Goal: Navigation & Orientation: Find specific page/section

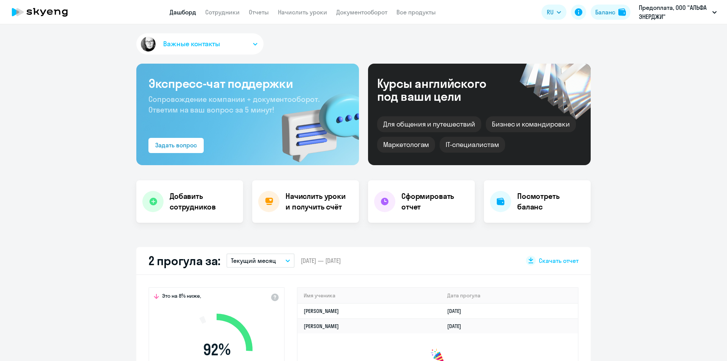
select select "30"
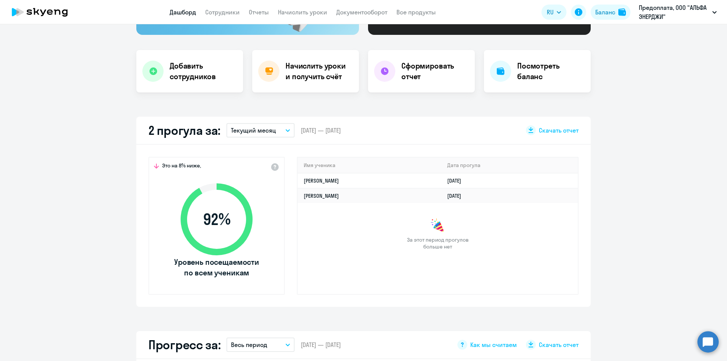
scroll to position [114, 0]
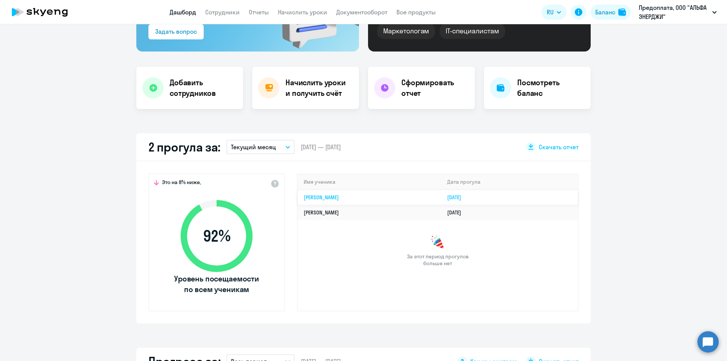
click at [467, 198] on link "[DATE]" at bounding box center [457, 197] width 20 height 7
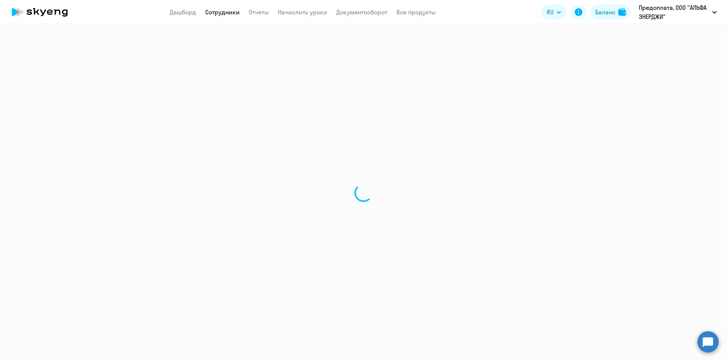
select select "english"
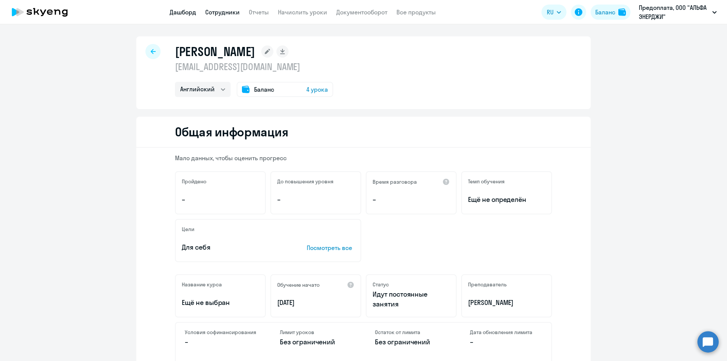
click at [184, 12] on link "Дашборд" at bounding box center [183, 12] width 26 height 8
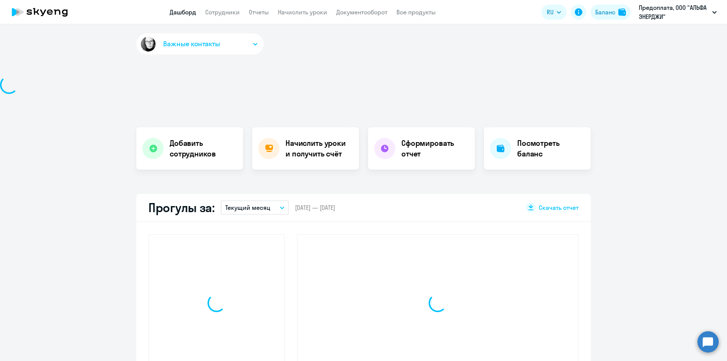
select select "30"
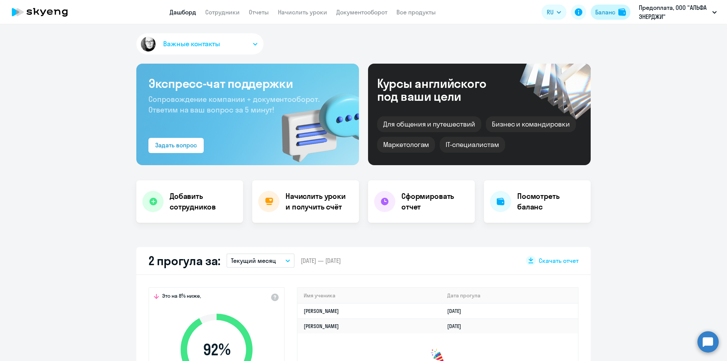
click at [609, 13] on div "Баланс" at bounding box center [605, 12] width 20 height 9
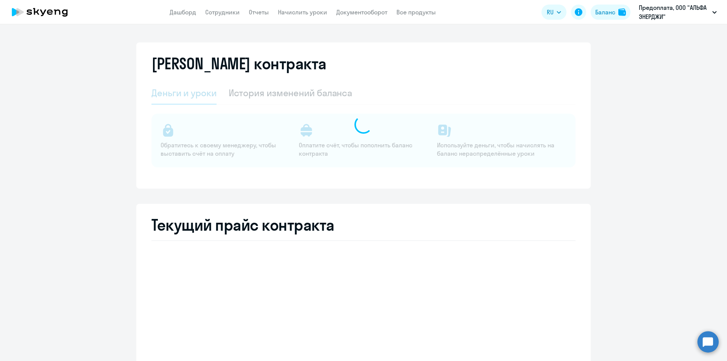
select select "english_adult_not_native_speaker"
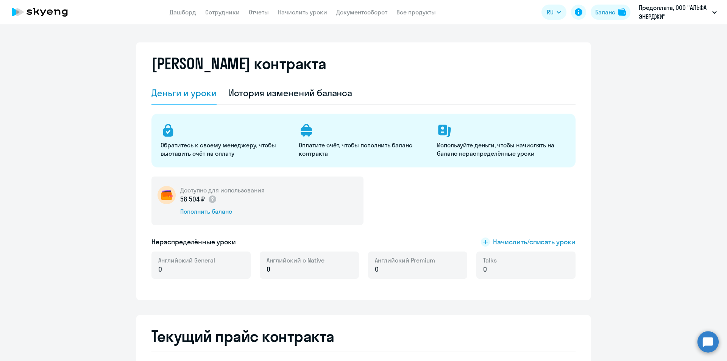
click at [286, 93] on div "История изменений баланса" at bounding box center [291, 93] width 124 height 12
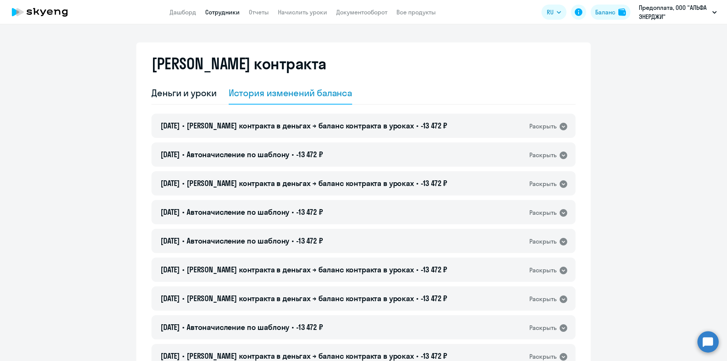
click at [222, 11] on link "Сотрудники" at bounding box center [222, 12] width 34 height 8
select select "30"
